Goal: Information Seeking & Learning: Find specific fact

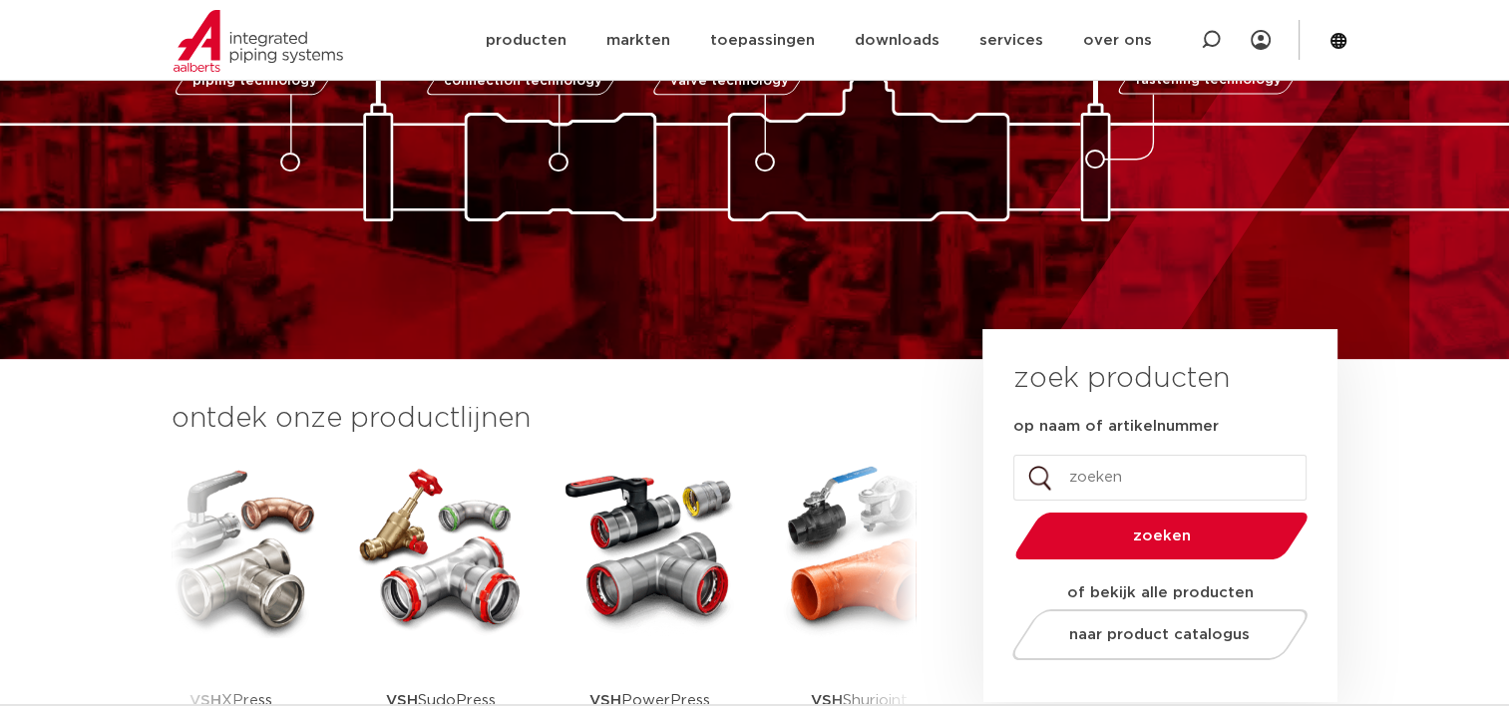
click at [1078, 483] on input "op naam of artikelnummer" at bounding box center [1159, 478] width 293 height 46
paste input "1020000100"
type input "1020000100"
click at [1181, 535] on span "zoeken" at bounding box center [1161, 536] width 190 height 15
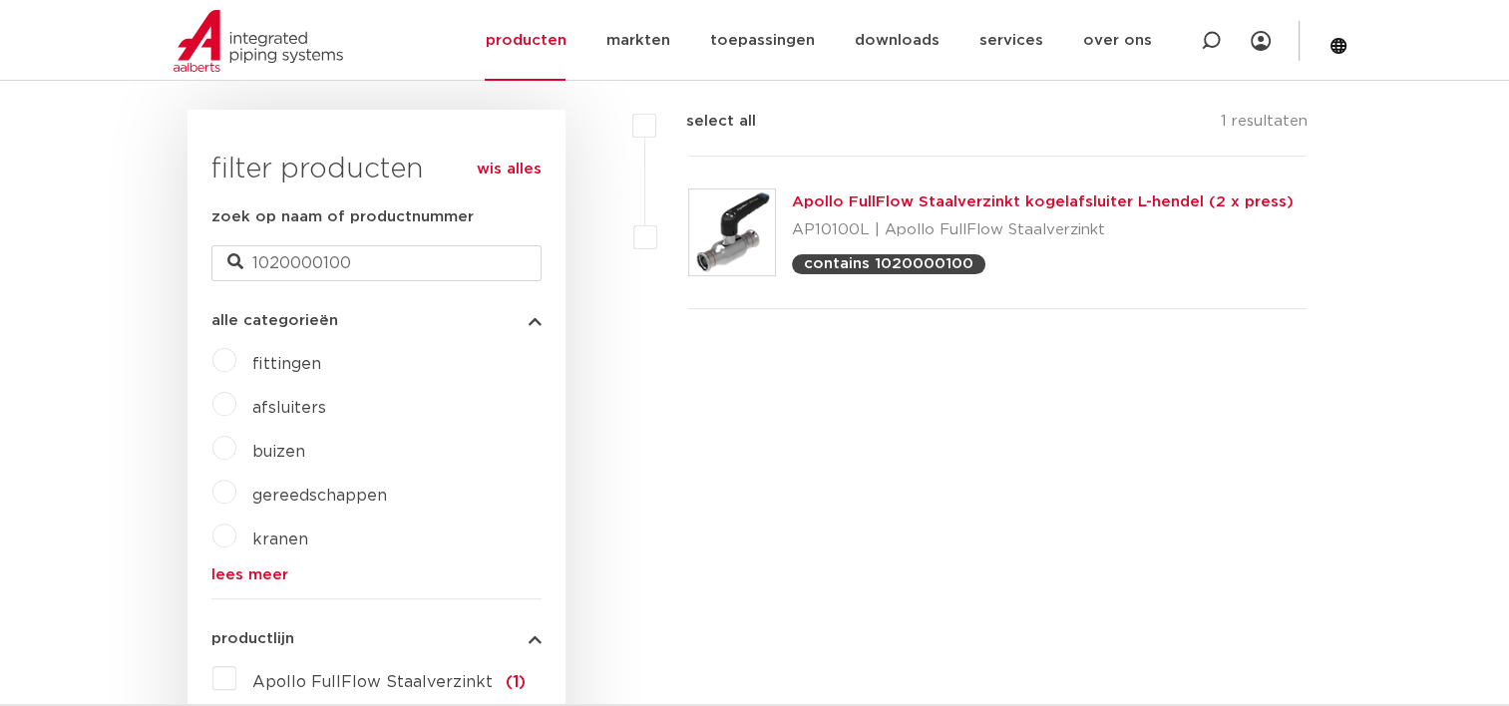
scroll to position [415, 0]
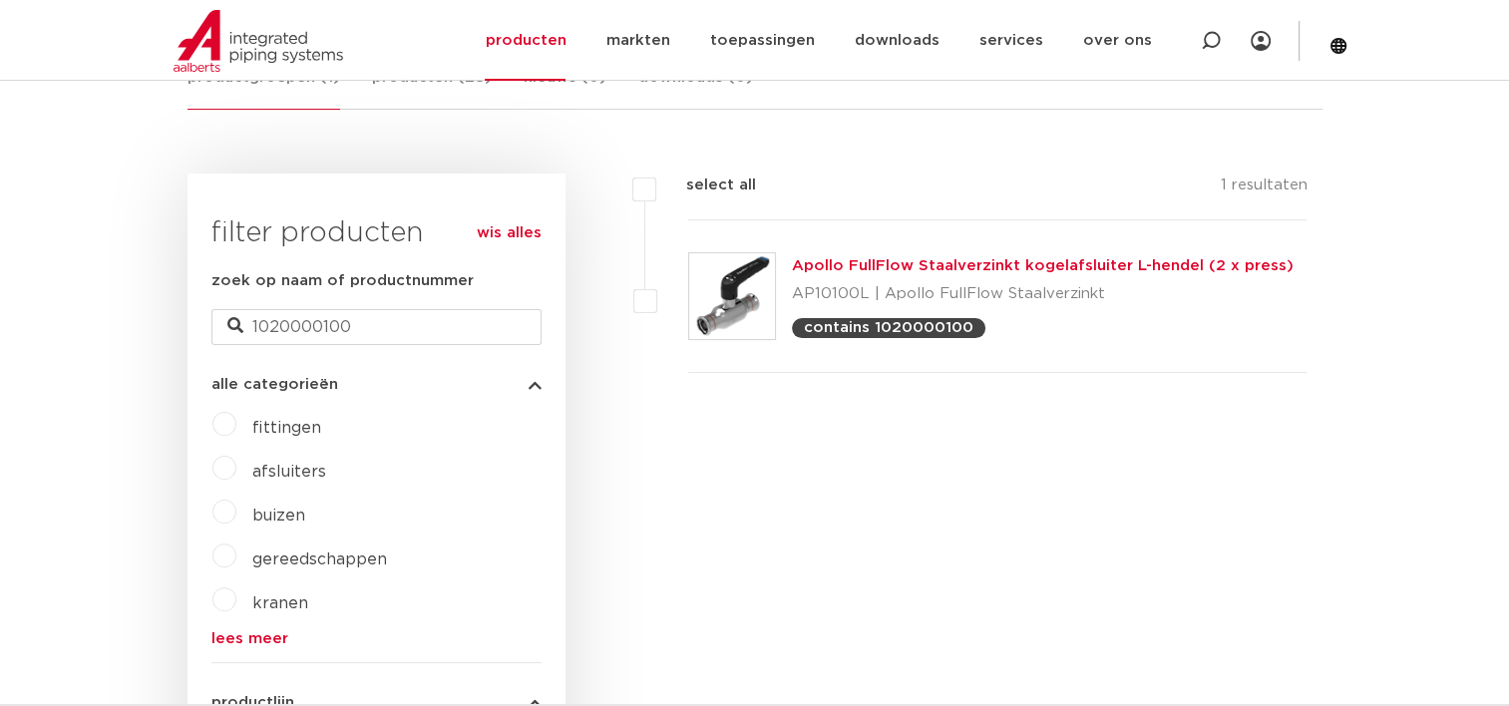
click at [976, 265] on link "Apollo FullFlow Staalverzinkt kogelafsluiter L-hendel (2 x press)" at bounding box center [1043, 265] width 502 height 15
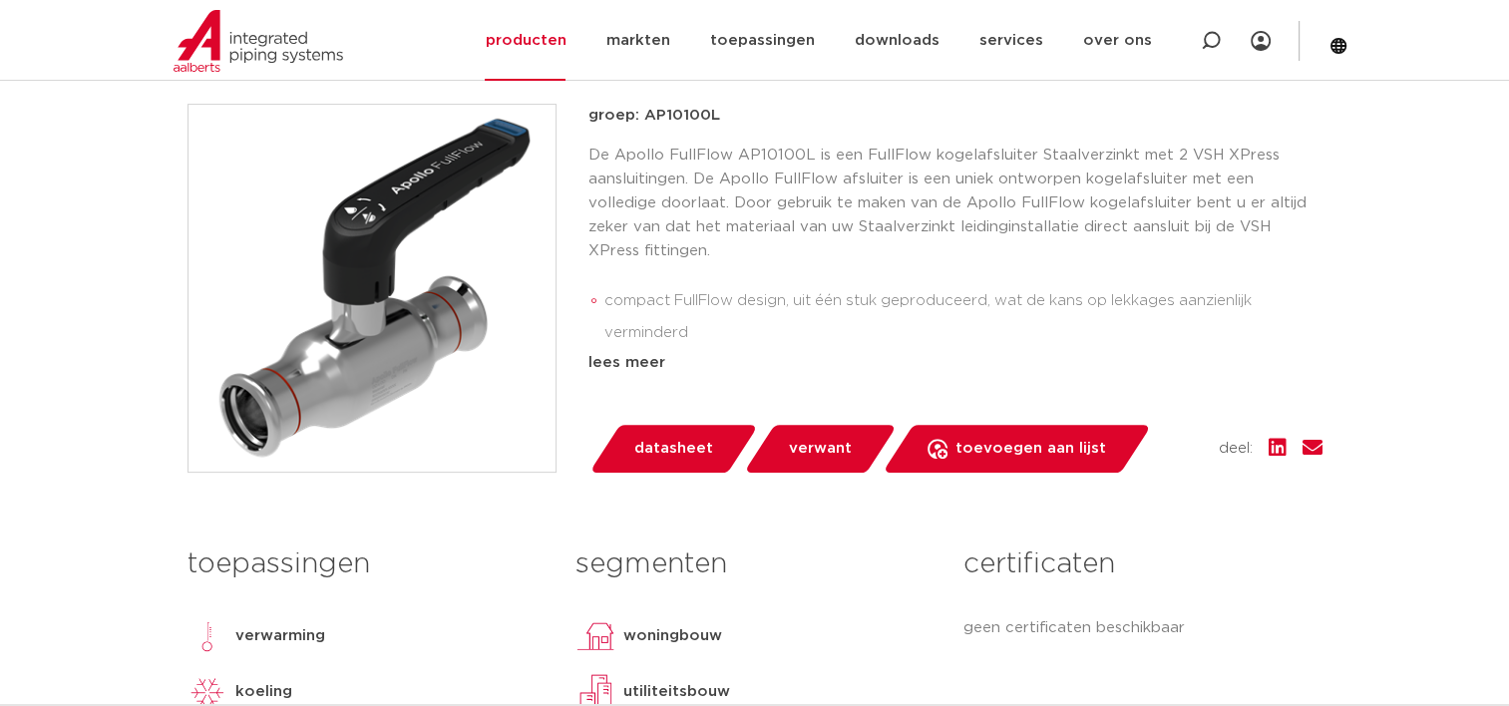
scroll to position [399, 0]
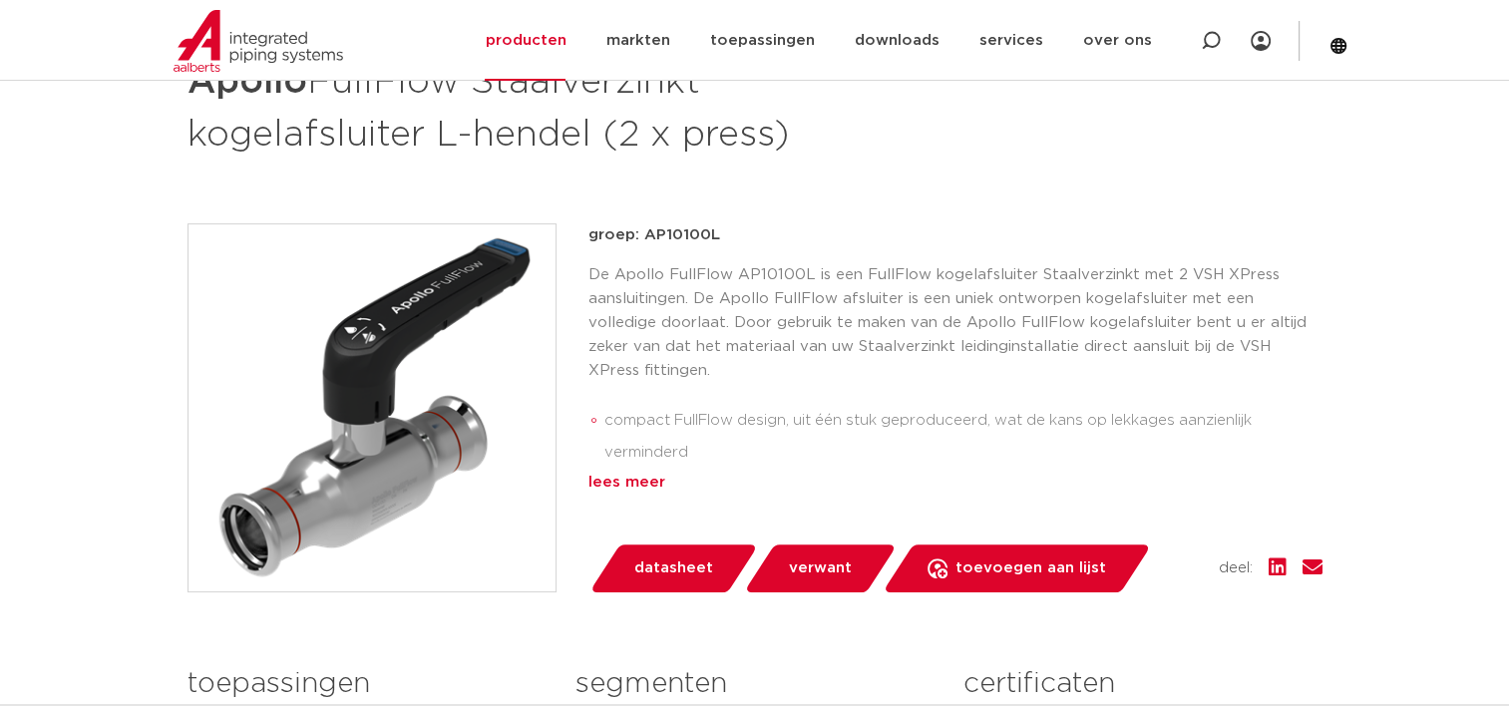
click at [630, 483] on div "lees meer" at bounding box center [955, 483] width 734 height 24
